Goal: Check status: Check status

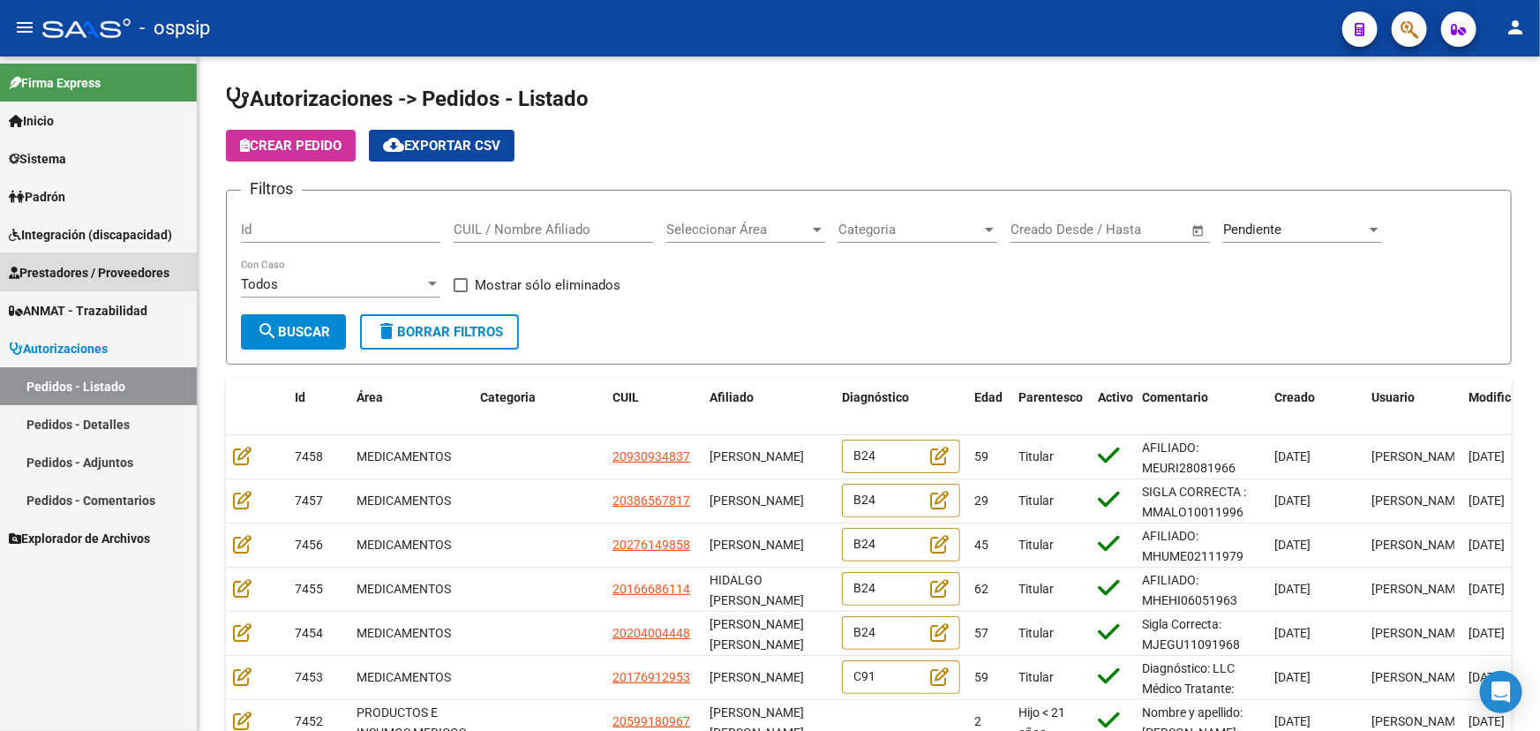
click at [100, 265] on span "Prestadores / Proveedores" at bounding box center [89, 272] width 161 height 19
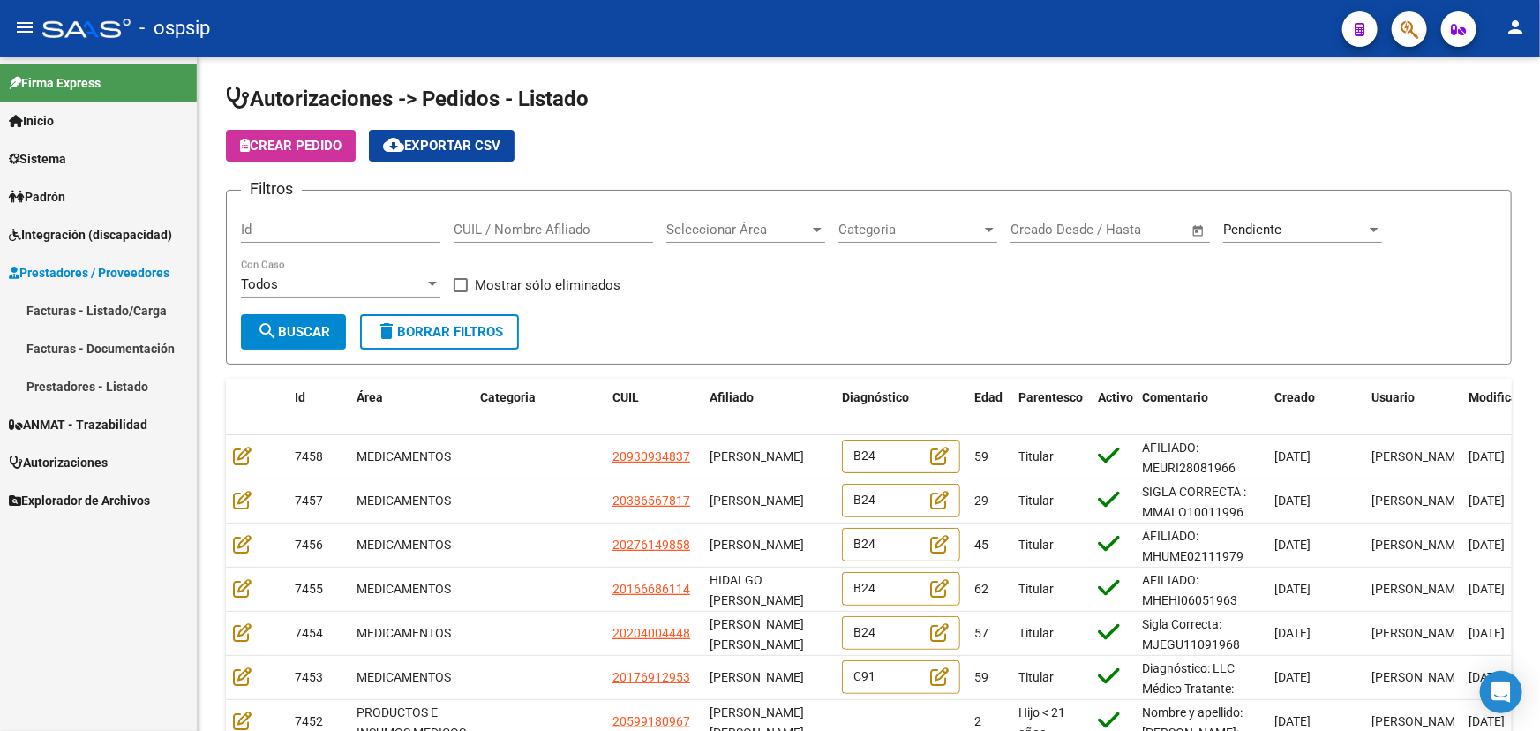
click at [97, 305] on link "Facturas - Listado/Carga" at bounding box center [98, 310] width 197 height 38
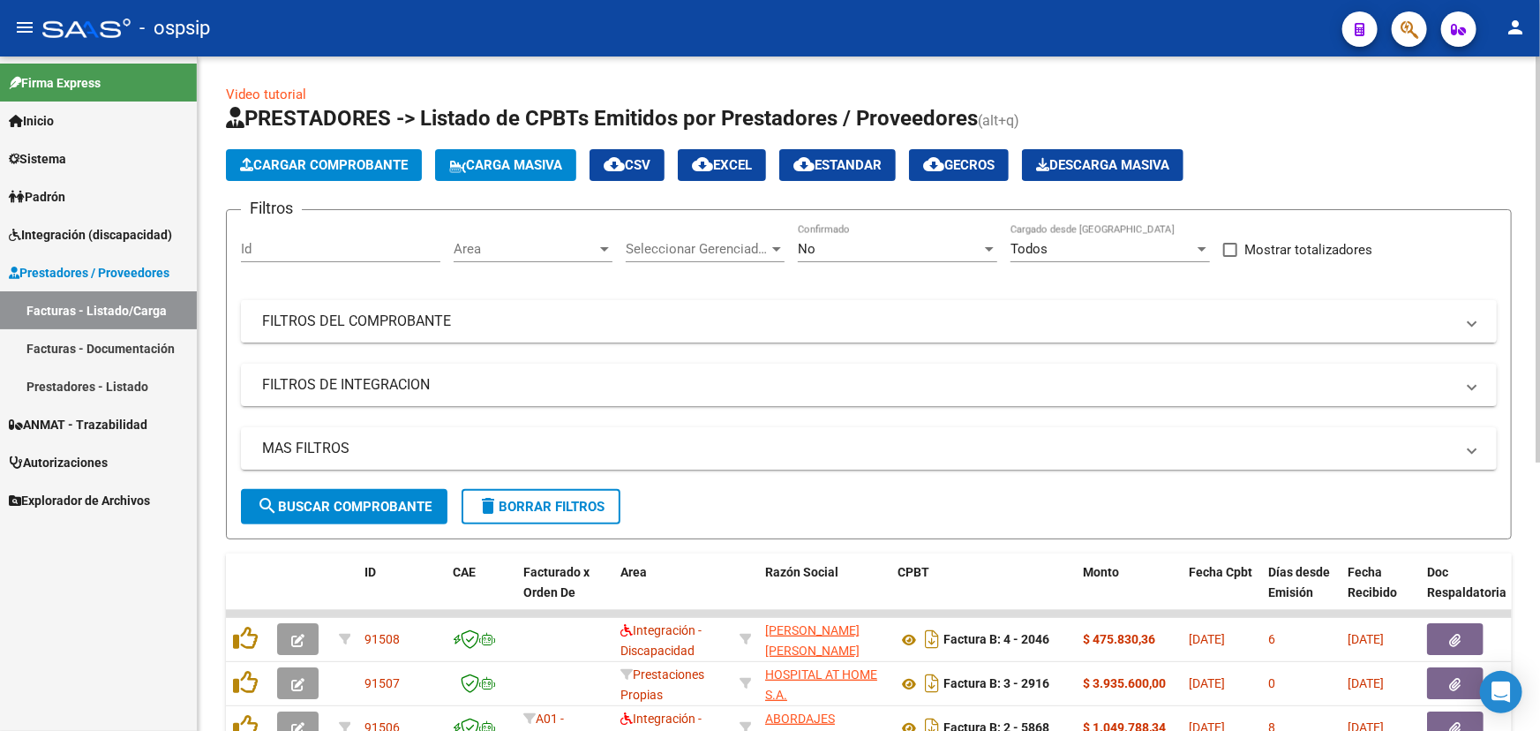
click at [460, 323] on mat-panel-title "FILTROS DEL COMPROBANTE" at bounding box center [858, 321] width 1193 height 19
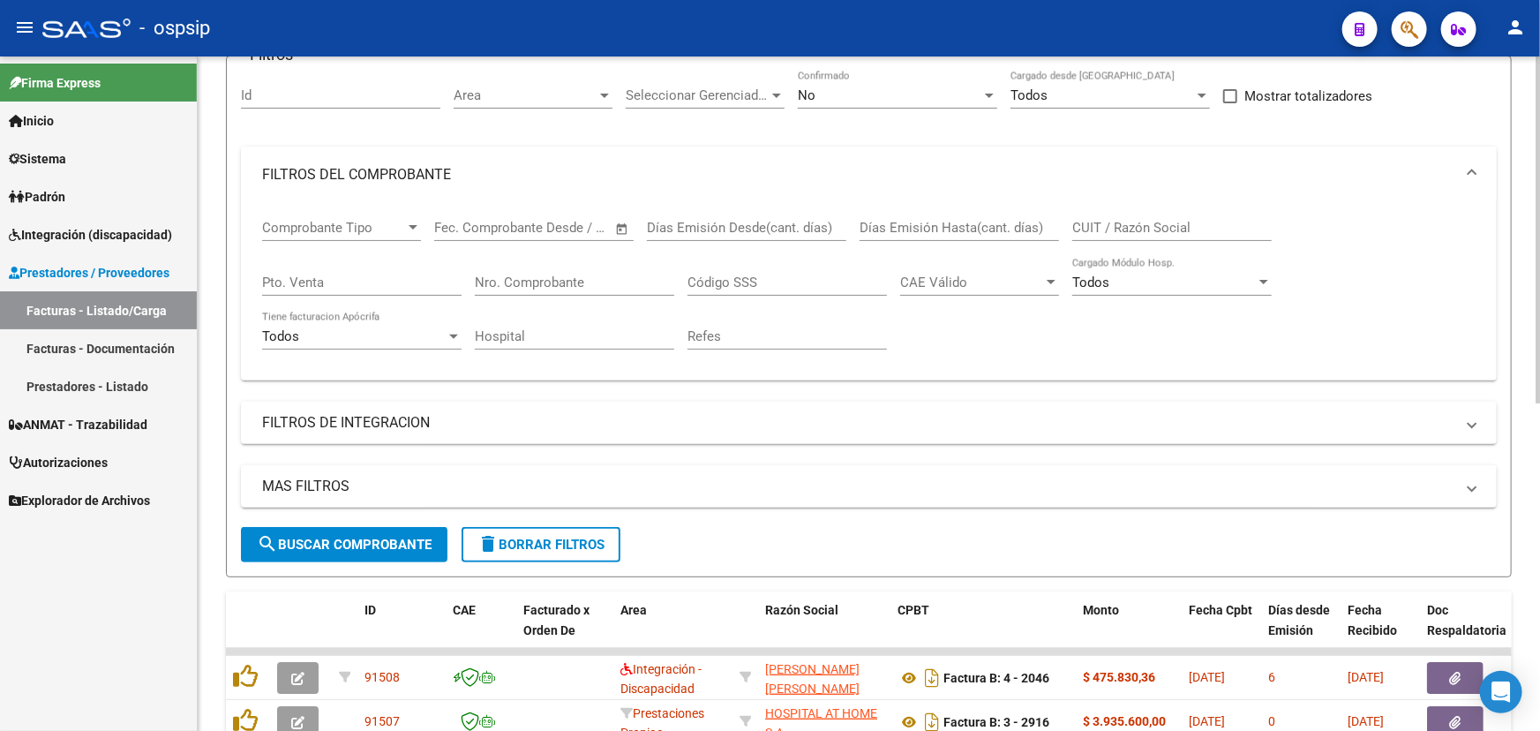
scroll to position [160, 0]
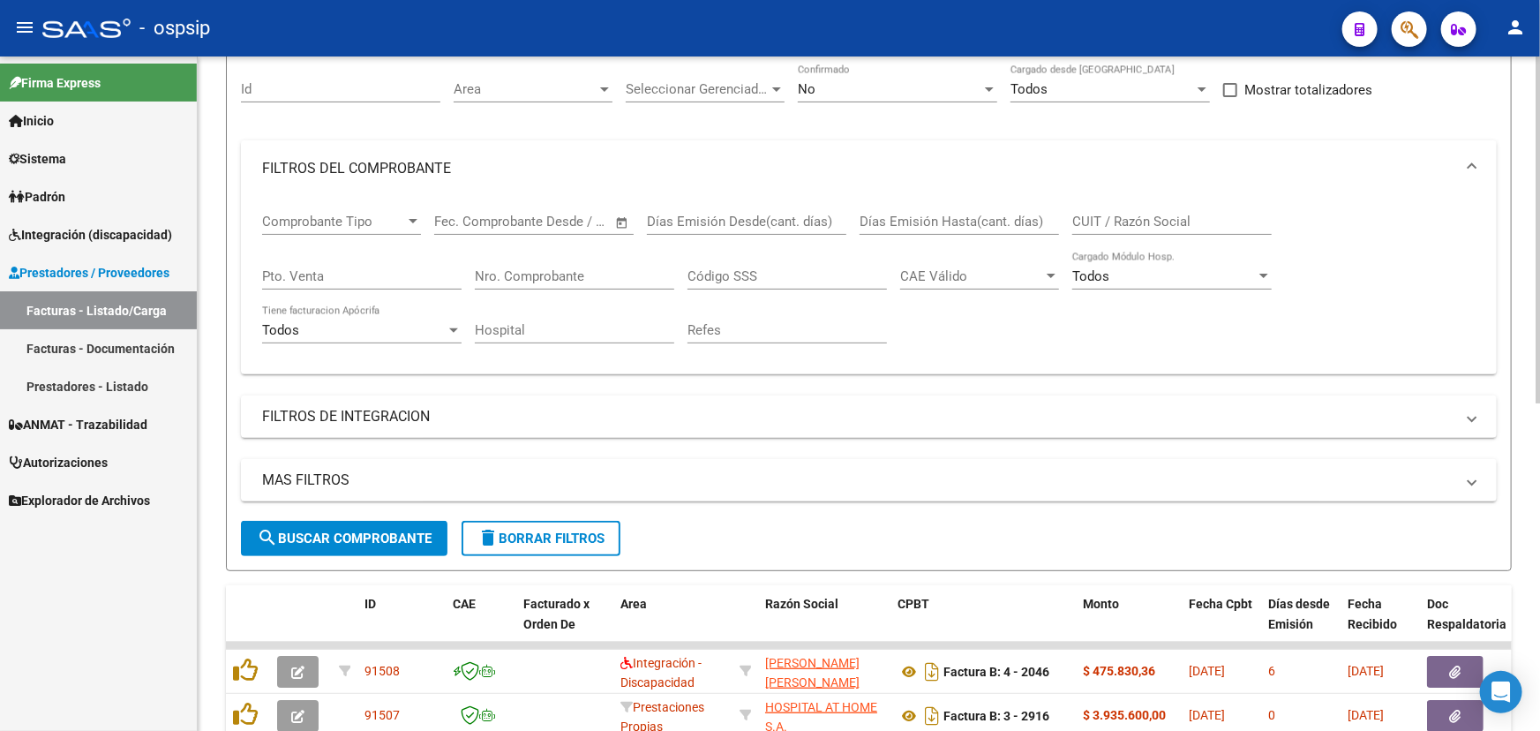
click at [577, 268] on input "Nro. Comprobante" at bounding box center [574, 276] width 199 height 16
type input "1"
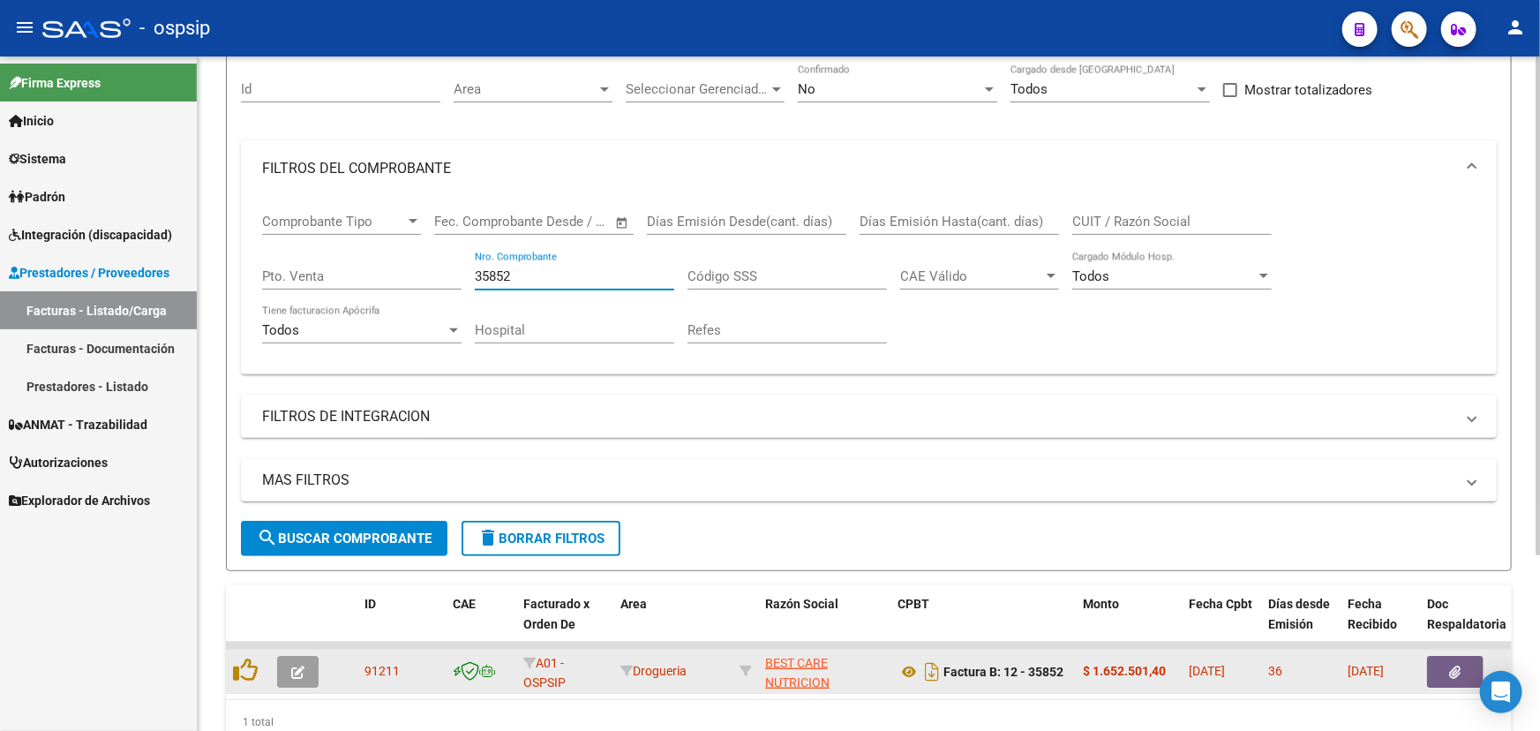
type input "35852"
click at [1456, 666] on icon "button" at bounding box center [1455, 672] width 11 height 13
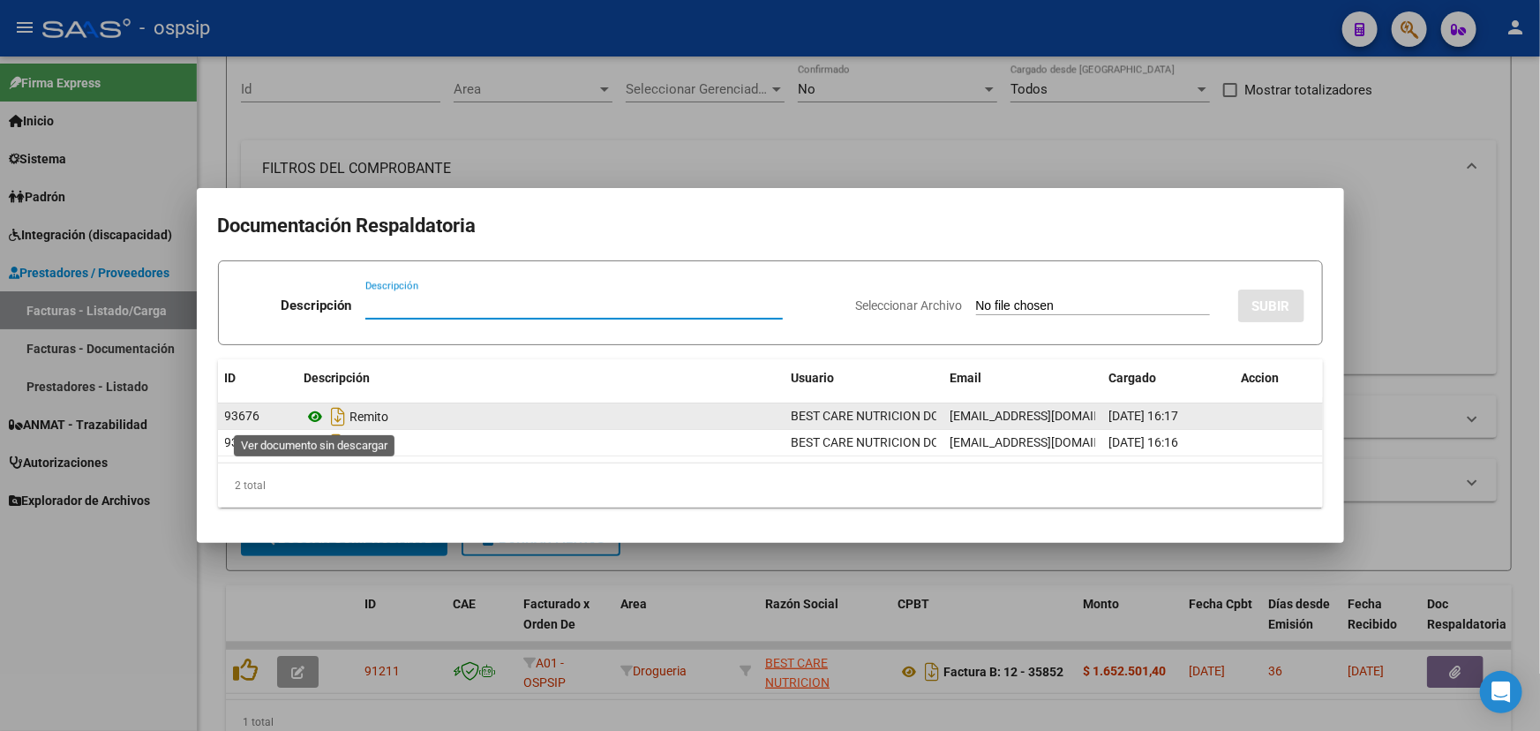
click at [316, 415] on icon at bounding box center [316, 416] width 23 height 21
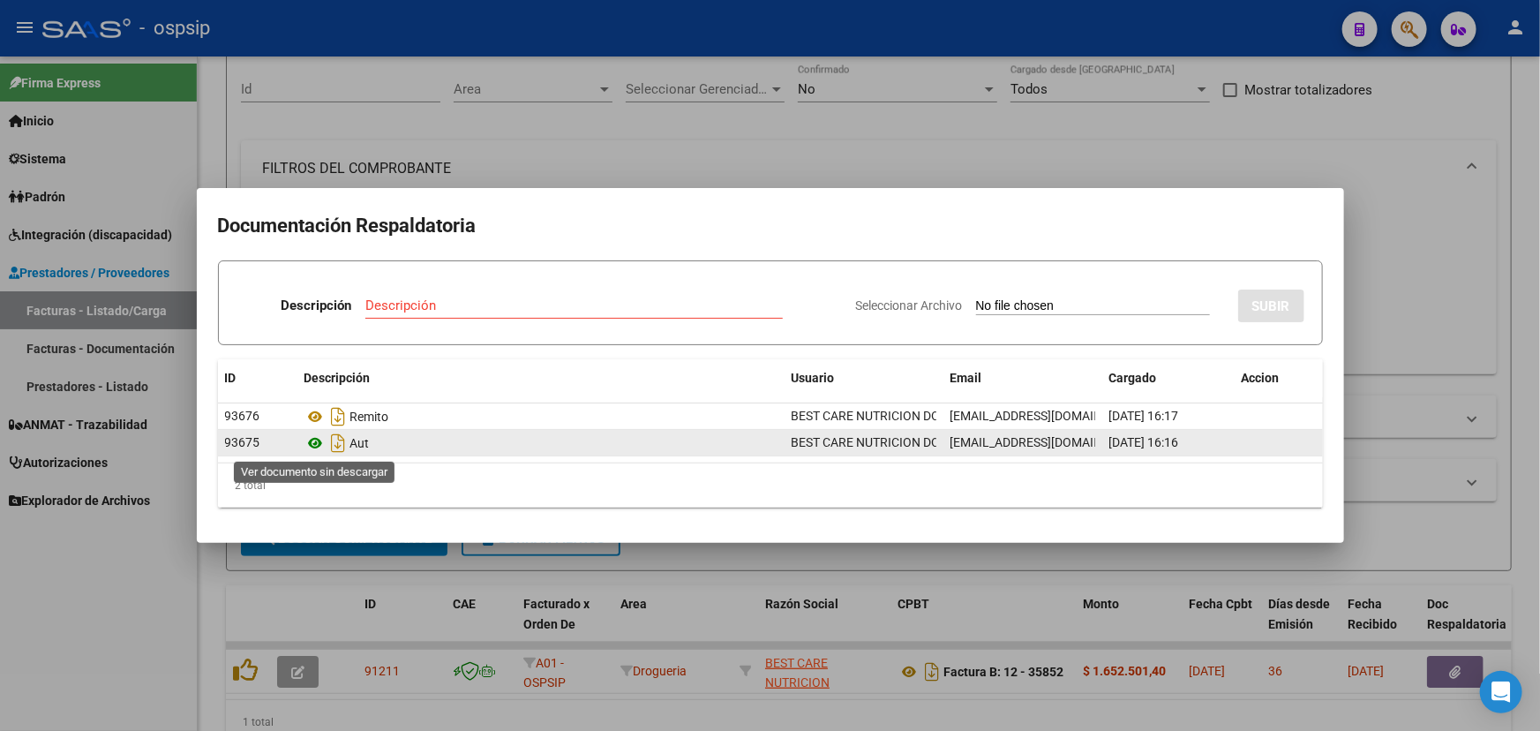
click at [315, 441] on icon at bounding box center [316, 443] width 23 height 21
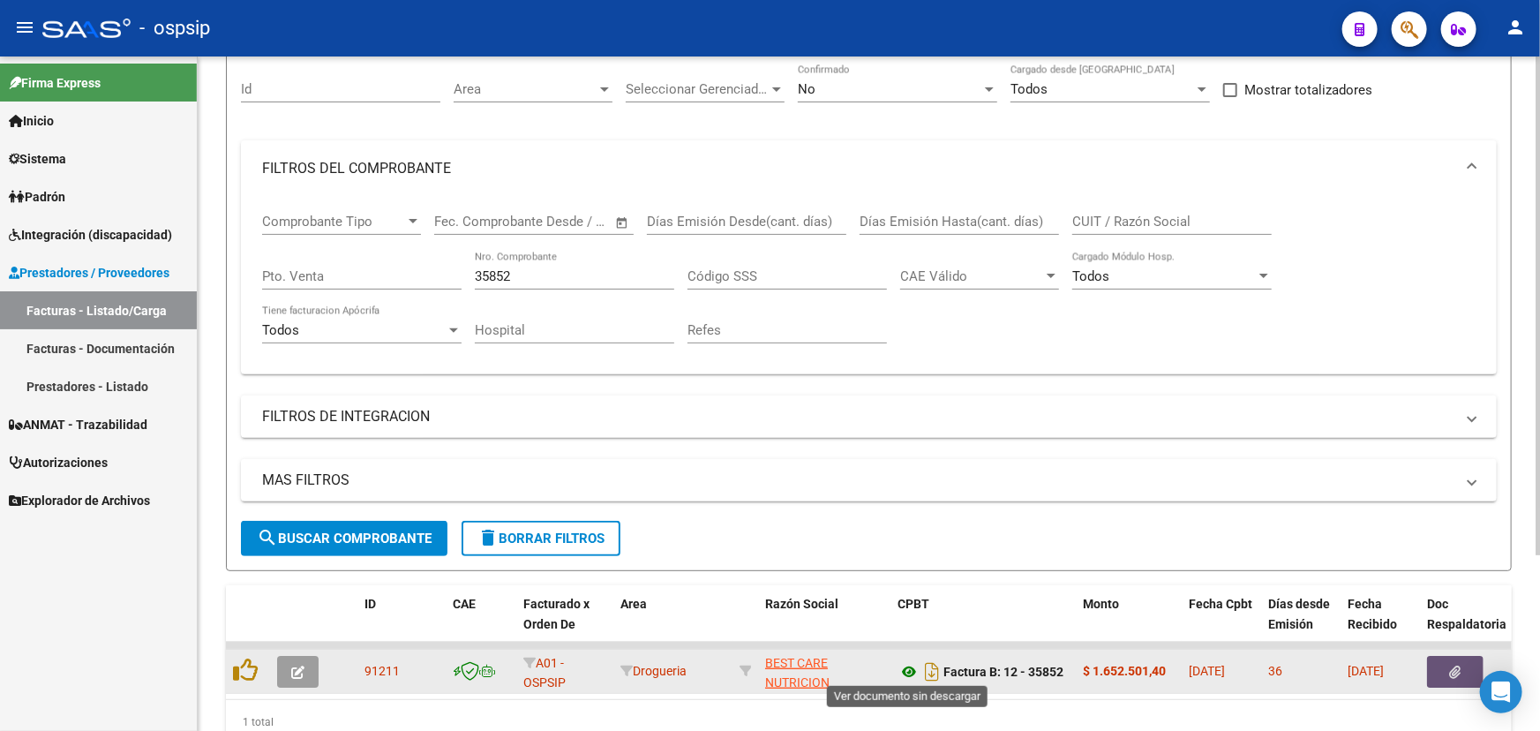
click at [914, 666] on icon at bounding box center [909, 671] width 23 height 21
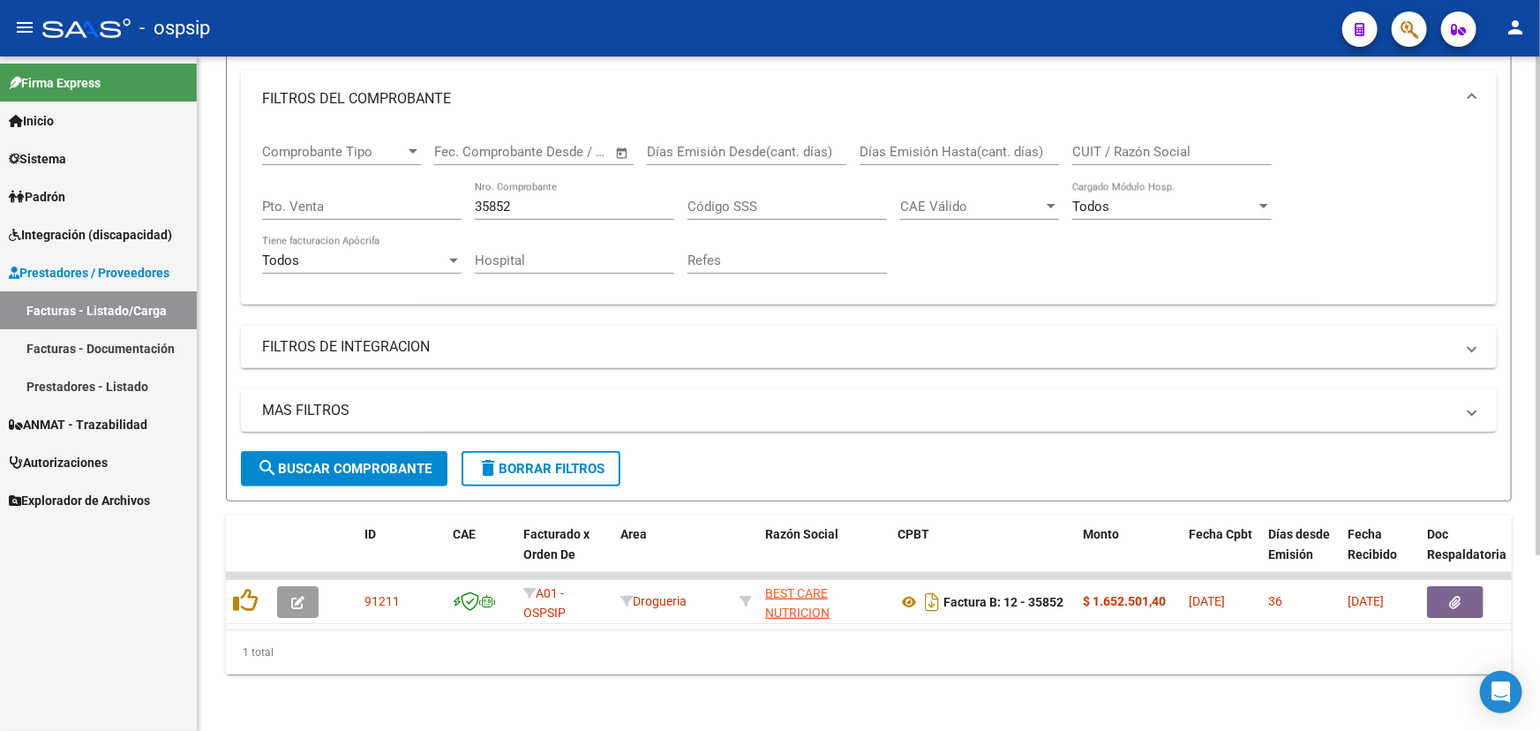
scroll to position [0, 0]
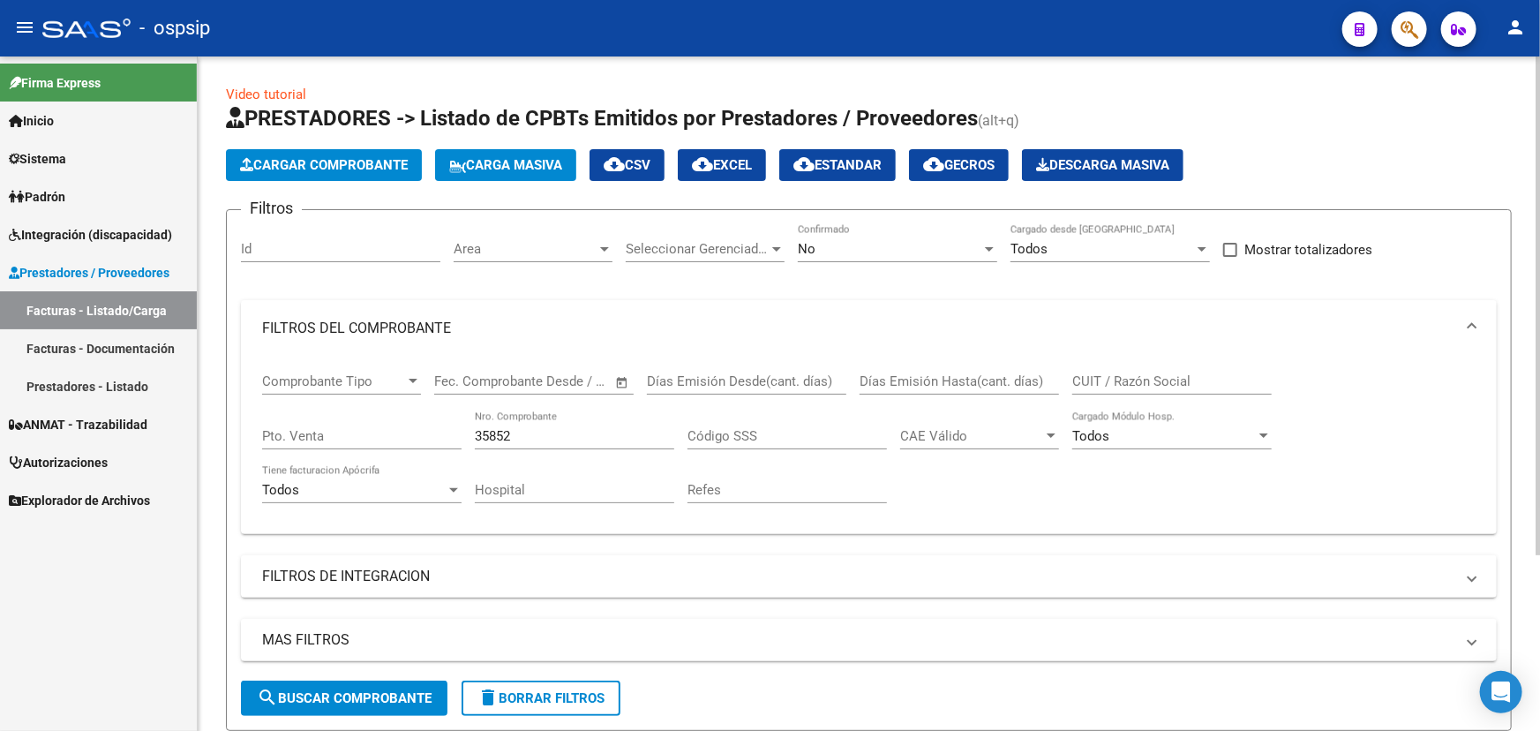
click at [491, 432] on input "35852" at bounding box center [574, 436] width 199 height 16
click at [1515, 18] on mat-icon "person" at bounding box center [1515, 27] width 21 height 21
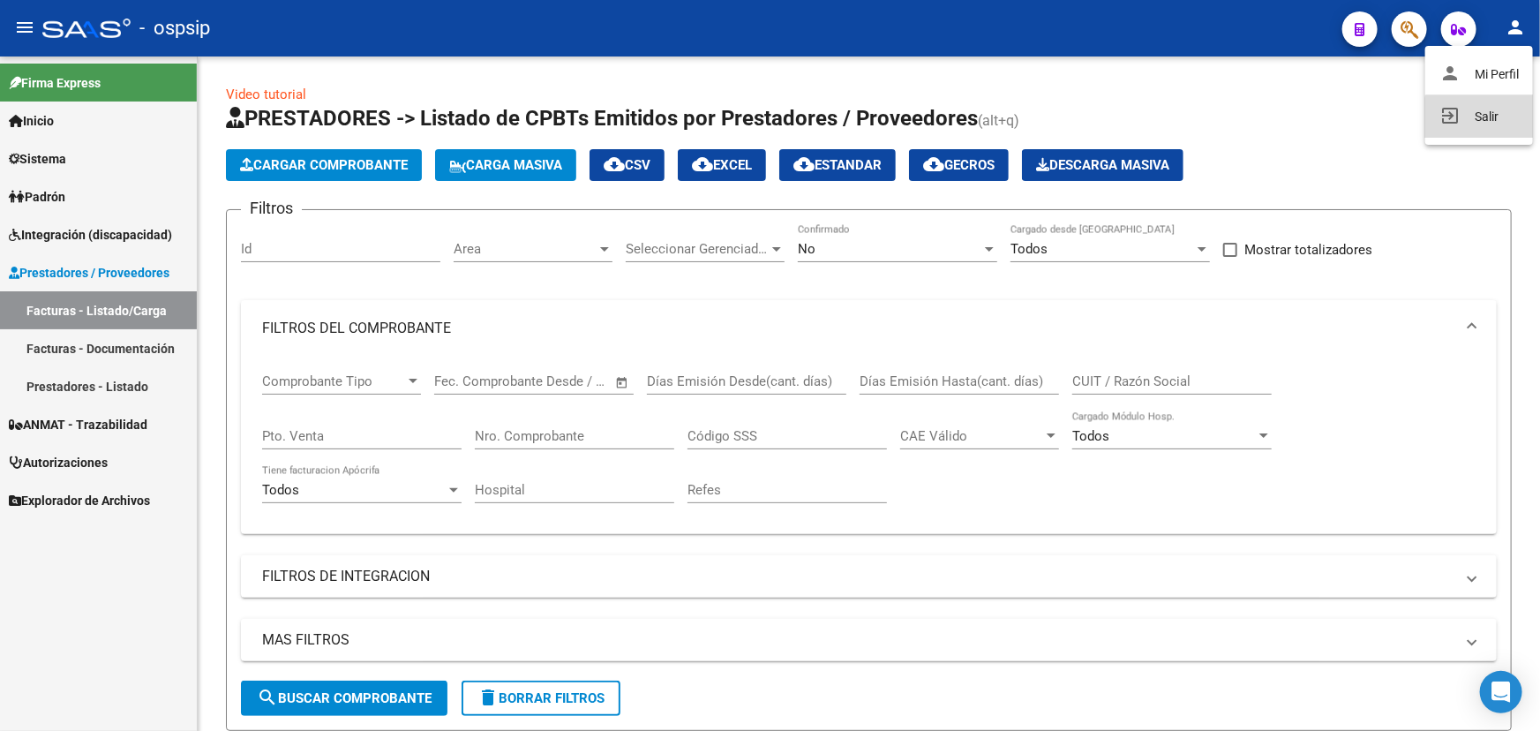
click at [1494, 124] on button "exit_to_app Salir" at bounding box center [1480, 116] width 108 height 42
